Goal: Task Accomplishment & Management: Manage account settings

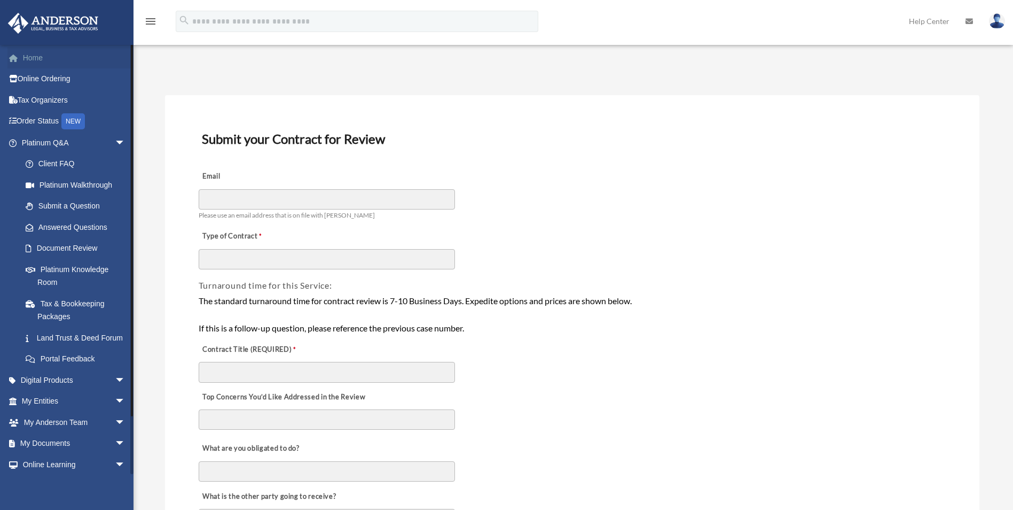
click at [44, 57] on link "Home" at bounding box center [74, 57] width 134 height 21
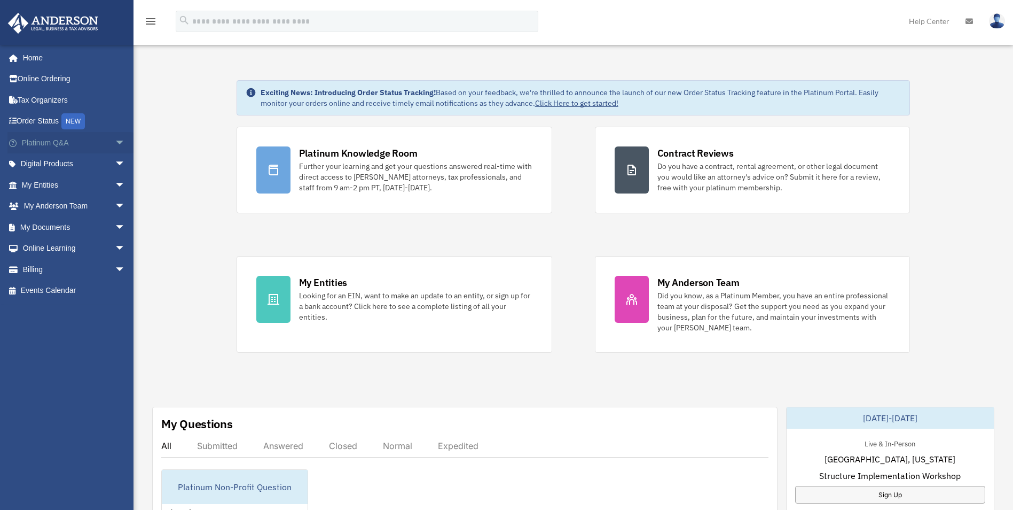
click at [41, 147] on link "Platinum Q&A arrow_drop_down" at bounding box center [74, 142] width 134 height 21
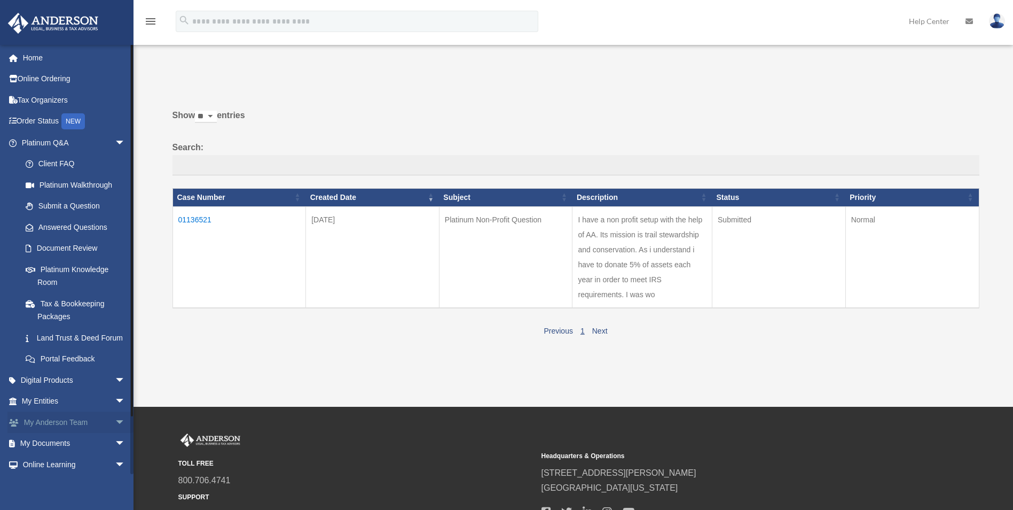
click at [42, 432] on link "My [PERSON_NAME] Team arrow_drop_down" at bounding box center [74, 421] width 134 height 21
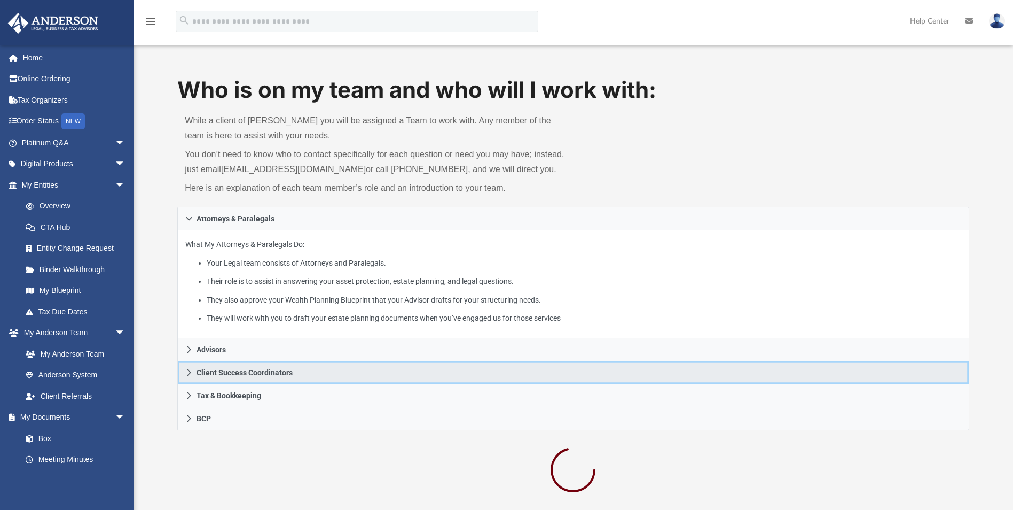
click at [190, 373] on icon at bounding box center [189, 372] width 4 height 6
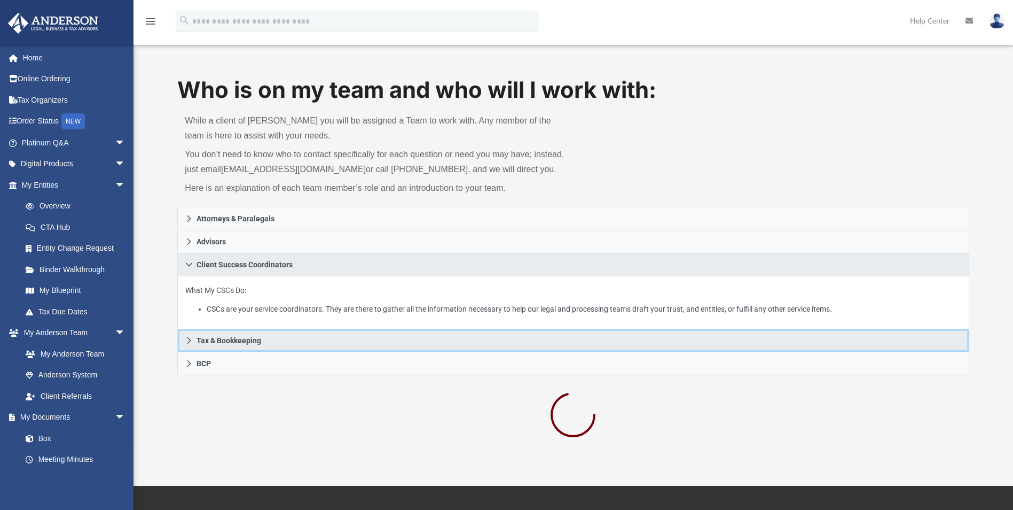
click at [188, 339] on icon at bounding box center [188, 340] width 7 height 7
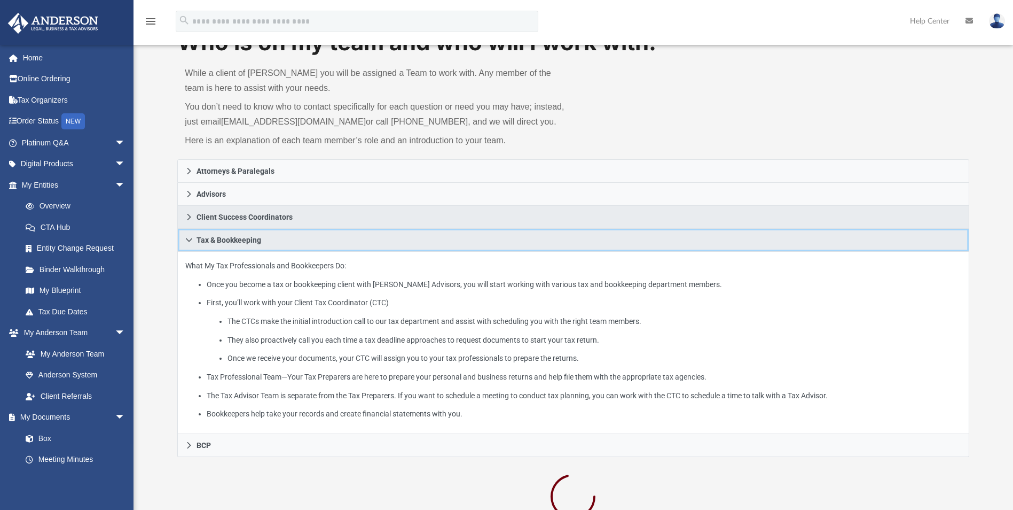
scroll to position [214, 0]
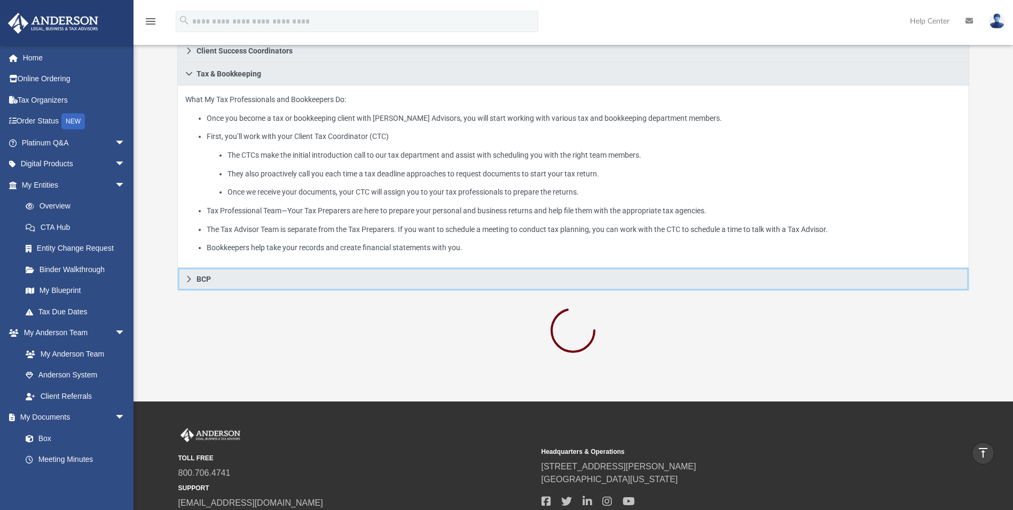
click at [189, 280] on icon at bounding box center [188, 278] width 7 height 7
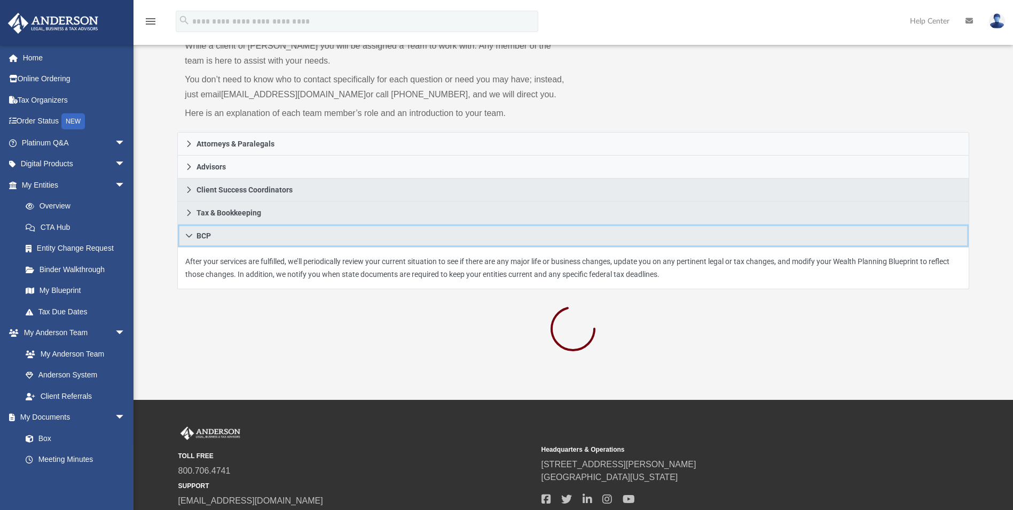
scroll to position [0, 0]
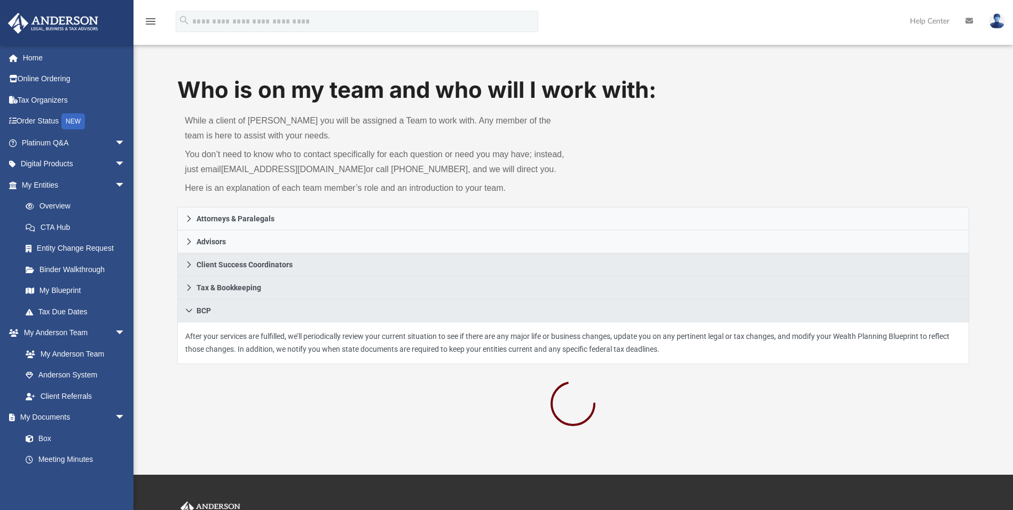
click at [994, 13] on link at bounding box center [997, 20] width 32 height 47
click at [791, 93] on link "Logout" at bounding box center [823, 93] width 107 height 22
